Goal: Task Accomplishment & Management: Manage account settings

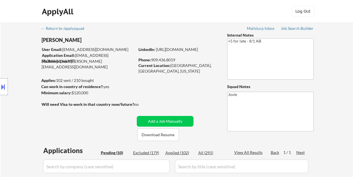
select select ""pending""
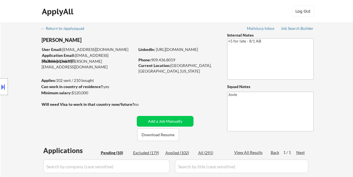
select select ""pending""
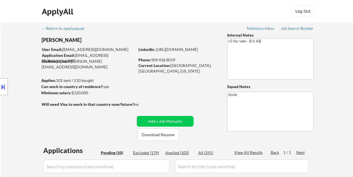
scroll to position [196, 0]
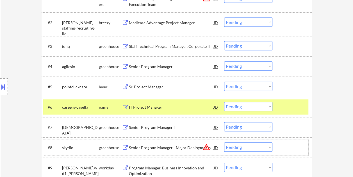
drag, startPoint x: 292, startPoint y: 148, endPoint x: 285, endPoint y: 125, distance: 23.3
click at [292, 147] on div at bounding box center [292, 147] width 25 height 10
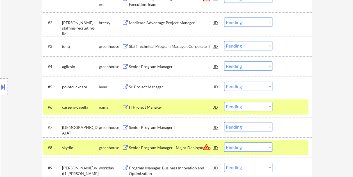
click at [289, 106] on div at bounding box center [292, 107] width 25 height 10
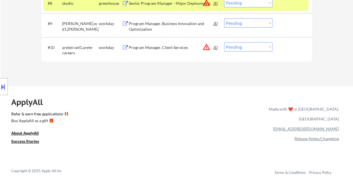
scroll to position [309, 0]
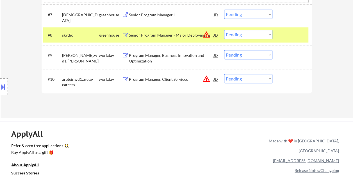
click at [269, 34] on select "Choose an option... Pending Applied Excluded (Questions) Excluded (Expired) Exc…" at bounding box center [248, 34] width 48 height 9
click at [224, 30] on select "Choose an option... Pending Applied Excluded (Questions) Excluded (Expired) Exc…" at bounding box center [248, 34] width 48 height 9
select select ""pending""
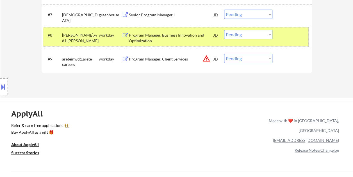
drag, startPoint x: 299, startPoint y: 38, endPoint x: 285, endPoint y: 40, distance: 14.8
click at [299, 38] on div at bounding box center [292, 35] width 25 height 10
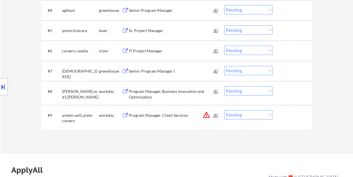
scroll to position [225, 0]
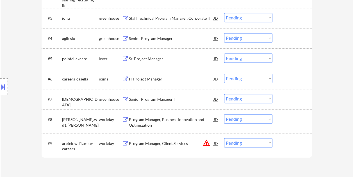
click at [293, 58] on div at bounding box center [292, 58] width 25 height 10
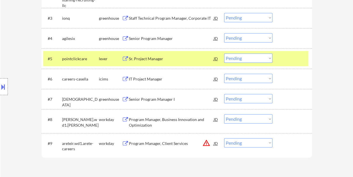
click at [162, 58] on div "Sr. Project Manager" at bounding box center [171, 59] width 85 height 6
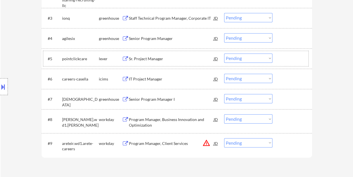
click at [278, 56] on div "#5 pointclickcare lever Sr. Project Manager JD Choose an option... Pending Appl…" at bounding box center [175, 58] width 265 height 15
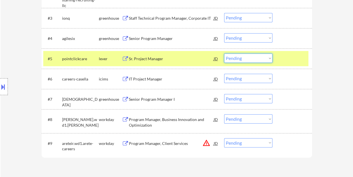
click at [270, 58] on select "Choose an option... Pending Applied Excluded (Questions) Excluded (Expired) Exc…" at bounding box center [248, 57] width 48 height 9
click at [224, 53] on select "Choose an option... Pending Applied Excluded (Questions) Excluded (Expired) Exc…" at bounding box center [248, 57] width 48 height 9
select select ""pending""
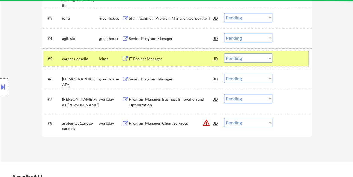
click at [293, 56] on div at bounding box center [292, 58] width 25 height 10
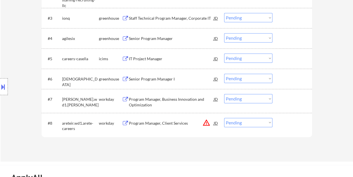
scroll to position [140, 0]
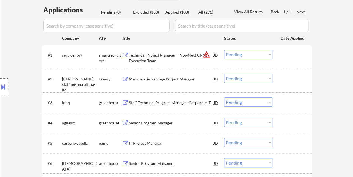
click at [286, 57] on div at bounding box center [292, 55] width 25 height 10
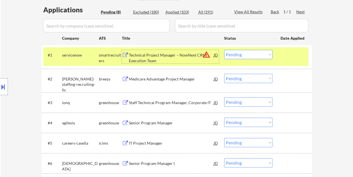
click at [182, 58] on div "Technical Project Manager – NowNext CRM Execution Team" at bounding box center [171, 57] width 85 height 11
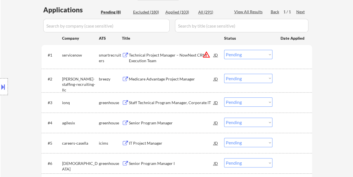
click at [5, 87] on button at bounding box center [3, 86] width 6 height 9
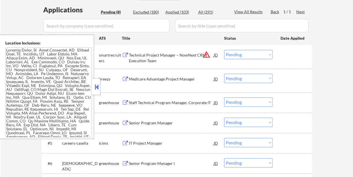
click at [97, 89] on button at bounding box center [96, 87] width 6 height 8
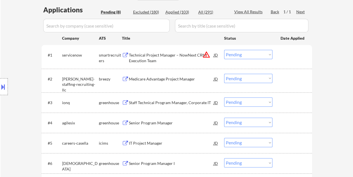
click at [283, 54] on div at bounding box center [292, 55] width 25 height 10
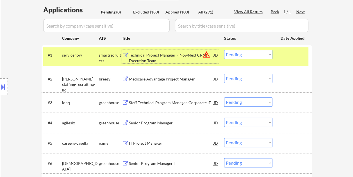
click at [175, 56] on div "Technical Project Manager – NowNext CRM Execution Team" at bounding box center [171, 57] width 85 height 11
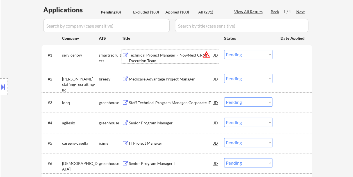
click at [4, 92] on div at bounding box center [4, 86] width 8 height 17
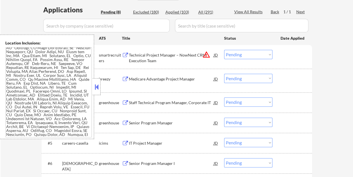
scroll to position [49, 0]
click at [97, 83] on button at bounding box center [96, 87] width 6 height 8
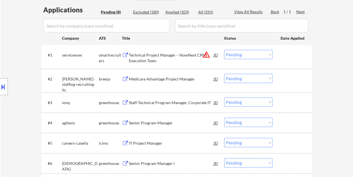
drag, startPoint x: 284, startPoint y: 56, endPoint x: 245, endPoint y: 62, distance: 38.9
click at [284, 56] on div at bounding box center [292, 55] width 25 height 10
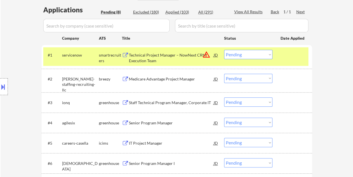
click at [164, 61] on div "Technical Project Manager – NowNext CRM Execution Team" at bounding box center [171, 57] width 85 height 11
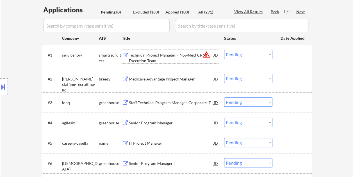
click at [261, 54] on select "Choose an option... Pending Applied Excluded (Questions) Excluded (Expired) Exc…" at bounding box center [248, 54] width 48 height 9
click at [224, 50] on select "Choose an option... Pending Applied Excluded (Questions) Excluded (Expired) Exc…" at bounding box center [248, 54] width 48 height 9
select select ""pending""
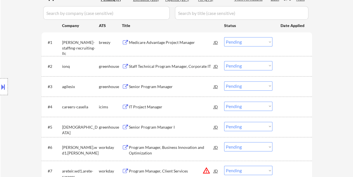
scroll to position [168, 0]
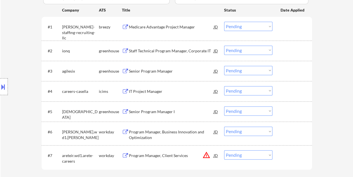
click at [287, 54] on div at bounding box center [292, 50] width 25 height 10
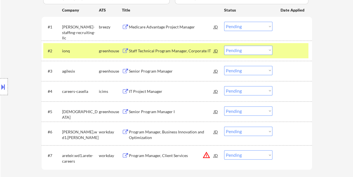
click at [185, 49] on div "Staff Technical Program Manager, Corporate IT" at bounding box center [171, 51] width 85 height 6
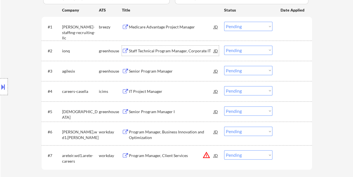
click at [289, 51] on div at bounding box center [292, 50] width 25 height 10
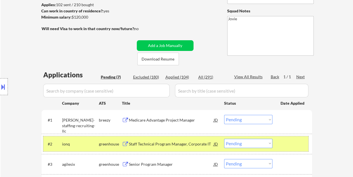
scroll to position [84, 0]
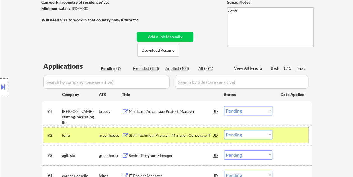
click at [155, 134] on div "Staff Technical Program Manager, Corporate IT" at bounding box center [171, 135] width 85 height 6
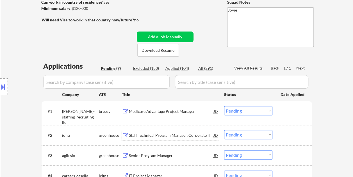
click at [0, 86] on button at bounding box center [3, 86] width 6 height 9
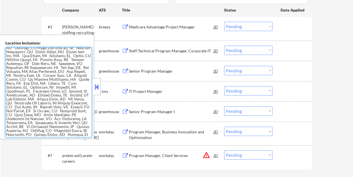
scroll to position [1, 0]
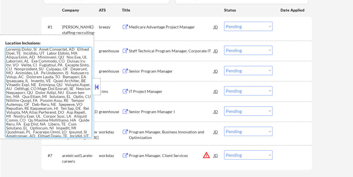
click at [96, 86] on button at bounding box center [96, 87] width 6 height 8
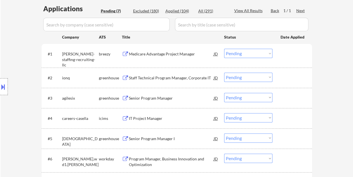
scroll to position [140, 0]
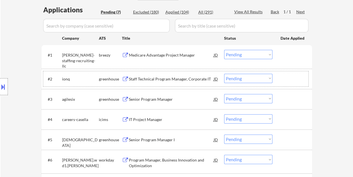
click at [282, 78] on div at bounding box center [292, 79] width 25 height 10
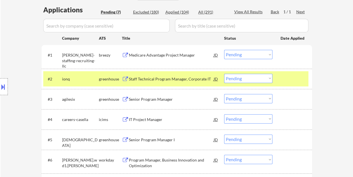
click at [271, 76] on select "Choose an option... Pending Applied Excluded (Questions) Excluded (Expired) Exc…" at bounding box center [248, 78] width 48 height 9
click at [224, 74] on select "Choose an option... Pending Applied Excluded (Questions) Excluded (Expired) Exc…" at bounding box center [248, 78] width 48 height 9
select select ""pending""
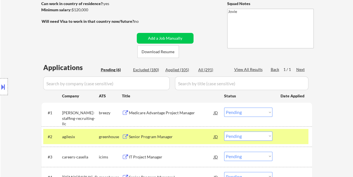
scroll to position [84, 0]
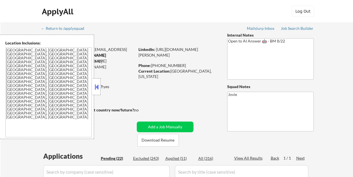
select select ""pending""
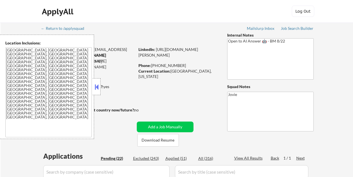
select select ""pending""
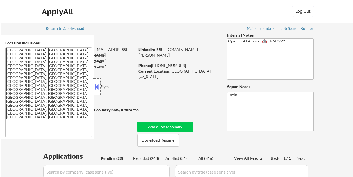
select select ""pending""
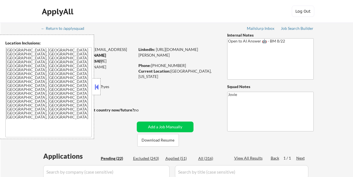
select select ""pending""
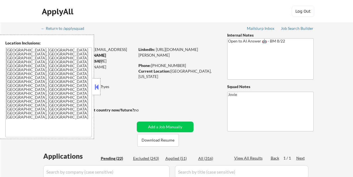
select select ""pending""
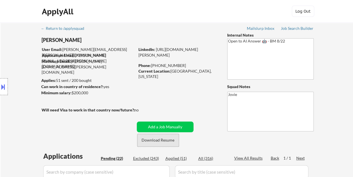
click at [168, 140] on button "Download Resume" at bounding box center [158, 140] width 42 height 13
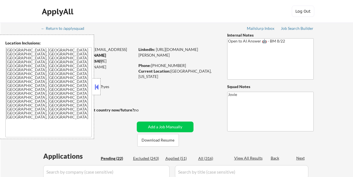
select select ""pending""
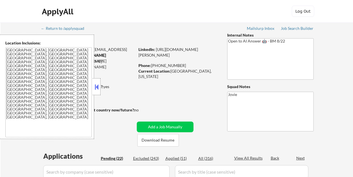
select select ""pending""
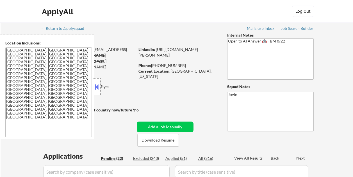
select select ""pending""
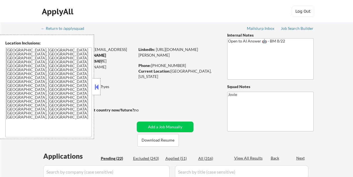
select select ""pending""
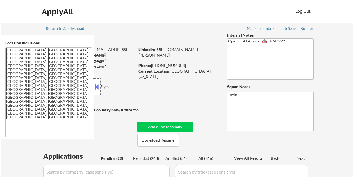
select select ""pending""
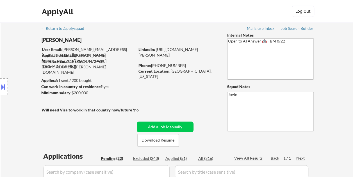
click at [5, 88] on button at bounding box center [3, 86] width 6 height 9
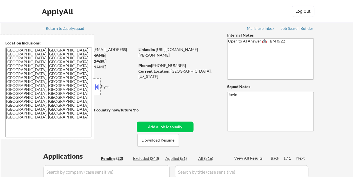
click at [95, 88] on button at bounding box center [96, 87] width 6 height 8
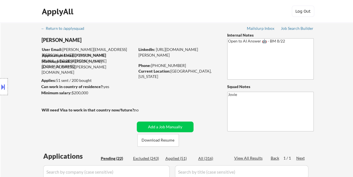
click at [3, 84] on button at bounding box center [3, 86] width 6 height 9
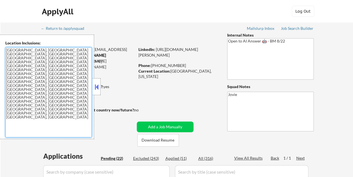
drag, startPoint x: 7, startPoint y: 49, endPoint x: 53, endPoint y: 85, distance: 59.0
click at [53, 85] on textarea "[GEOGRAPHIC_DATA], [GEOGRAPHIC_DATA] [GEOGRAPHIC_DATA], [GEOGRAPHIC_DATA] [GEOG…" at bounding box center [48, 92] width 86 height 90
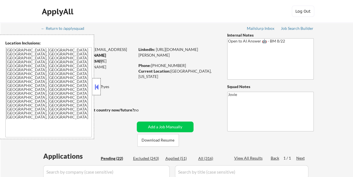
click at [97, 82] on div at bounding box center [97, 86] width 8 height 17
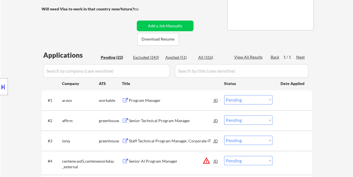
scroll to position [112, 0]
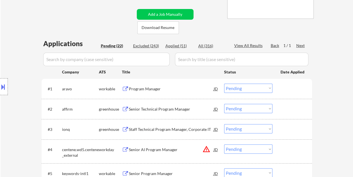
click at [300, 88] on div at bounding box center [292, 88] width 25 height 10
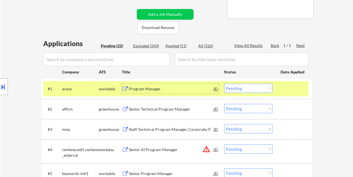
click at [197, 89] on div "Program Manager" at bounding box center [171, 89] width 85 height 6
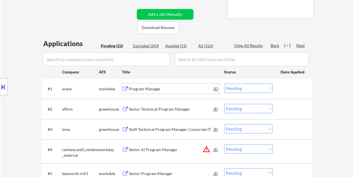
click at [158, 88] on div "Program Manager" at bounding box center [171, 89] width 85 height 6
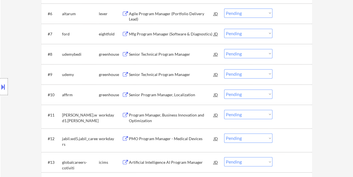
scroll to position [168, 0]
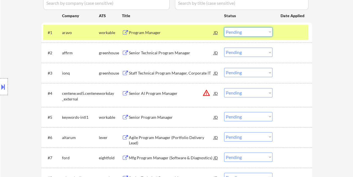
click at [262, 32] on select "Choose an option... Pending Applied Excluded (Questions) Excluded (Expired) Exc…" at bounding box center [248, 31] width 48 height 9
click at [224, 27] on select "Choose an option... Pending Applied Excluded (Questions) Excluded (Expired) Exc…" at bounding box center [248, 31] width 48 height 9
select select ""pending""
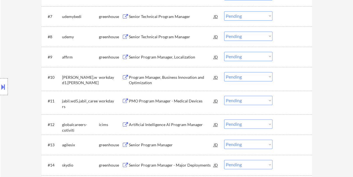
scroll to position [309, 0]
